Goal: Transaction & Acquisition: Download file/media

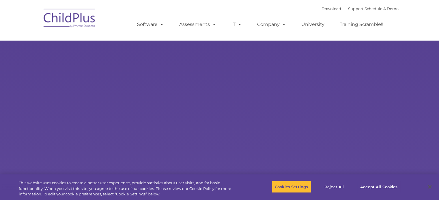
select select "MEDIUM"
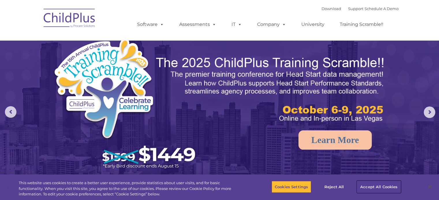
click at [397, 186] on button "Accept All Cookies" at bounding box center [379, 187] width 44 height 12
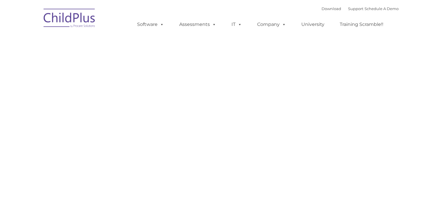
type input ""
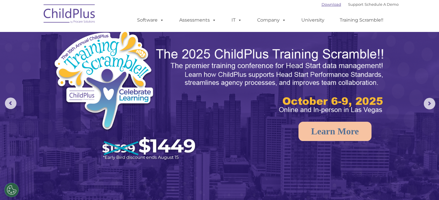
click at [321, 4] on link "Download" at bounding box center [331, 4] width 20 height 5
